Goal: Information Seeking & Learning: Learn about a topic

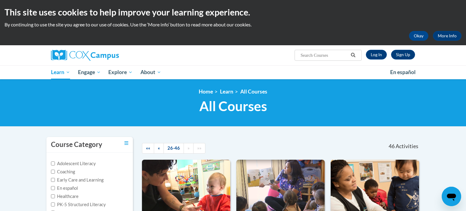
click at [307, 52] on input "Search..." at bounding box center [324, 55] width 49 height 7
type input "assessing"
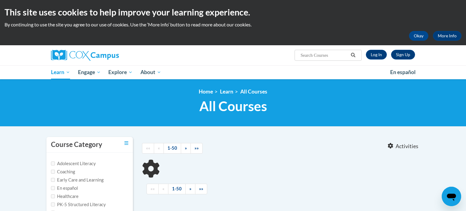
type input "assessing"
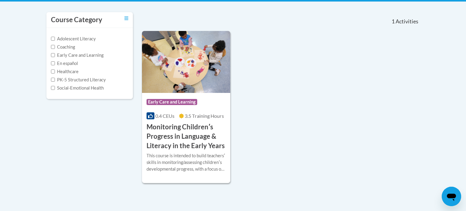
scroll to position [128, 0]
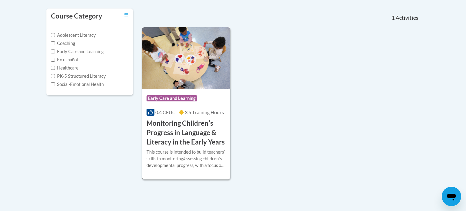
click at [200, 129] on h3 "Monitoring Childrenʹs Progress in Language & Literacy in the Early Years" at bounding box center [186, 133] width 79 height 28
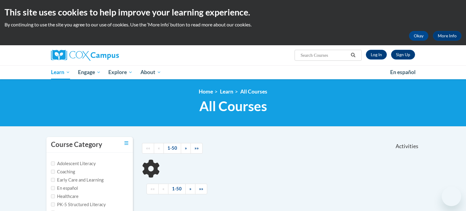
scroll to position [128, 0]
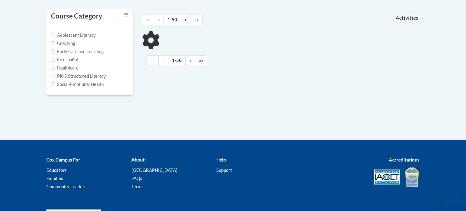
type input "assessing"
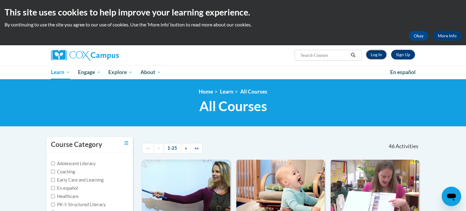
click at [373, 53] on link "Log In" at bounding box center [376, 55] width 21 height 10
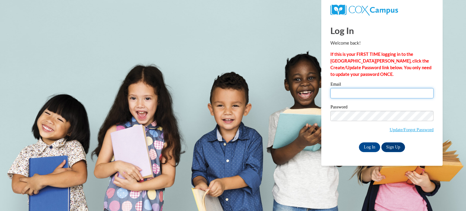
click at [346, 94] on input "Email" at bounding box center [382, 93] width 103 height 10
type input "heather.smith@findingmenow.com"
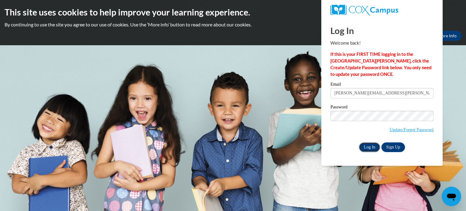
click at [368, 145] on input "Log In" at bounding box center [369, 147] width 21 height 10
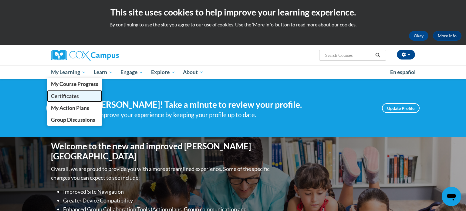
click at [77, 99] on link "Certificates" at bounding box center [74, 96] width 55 height 12
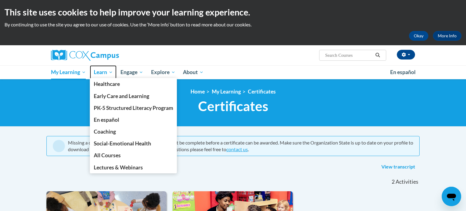
click at [102, 71] on span "Learn" at bounding box center [103, 72] width 19 height 7
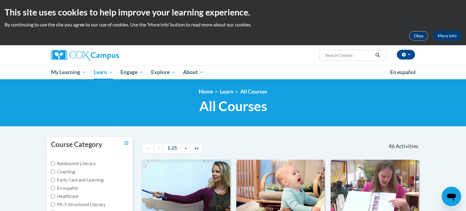
click at [418, 37] on button "Okay" at bounding box center [418, 36] width 19 height 10
